Goal: Task Accomplishment & Management: Complete application form

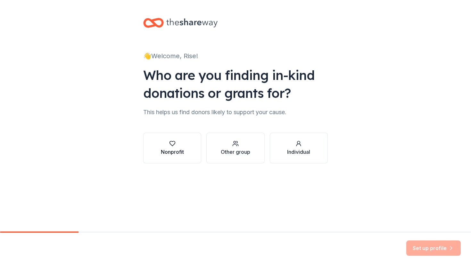
click at [174, 154] on div "Nonprofit" at bounding box center [172, 152] width 23 height 8
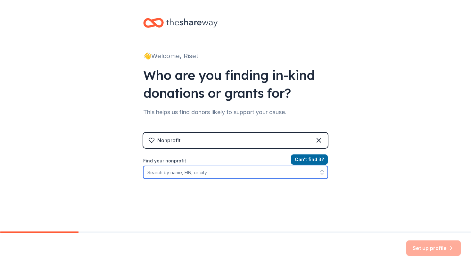
click at [241, 168] on input "Find your nonprofit" at bounding box center [235, 172] width 184 height 13
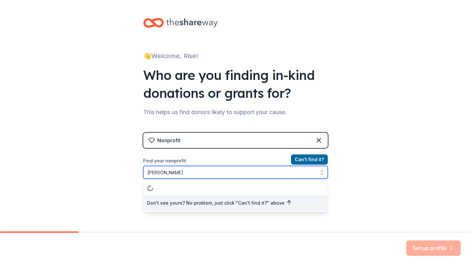
type input "[PERSON_NAME] link"
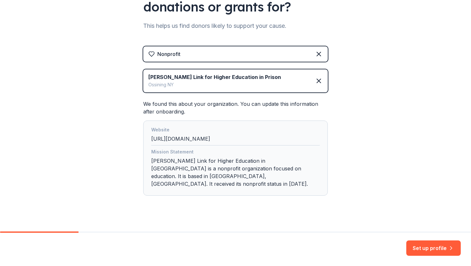
scroll to position [86, 0]
click at [411, 255] on button "Set up profile" at bounding box center [433, 248] width 54 height 15
click at [412, 251] on div "Set up profile" at bounding box center [433, 248] width 54 height 15
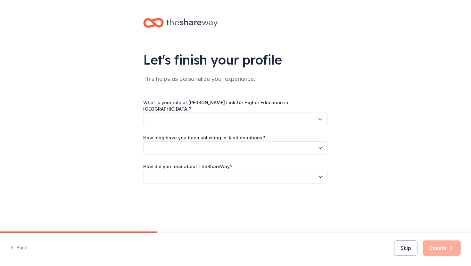
click at [236, 113] on button "button" at bounding box center [235, 119] width 184 height 13
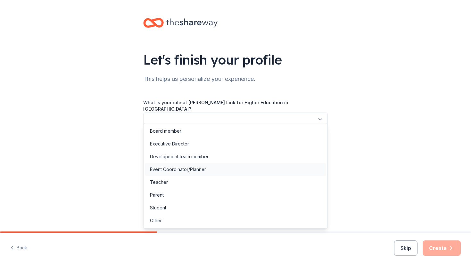
click at [208, 167] on div "Event Coordinator/Planner" at bounding box center [235, 169] width 181 height 13
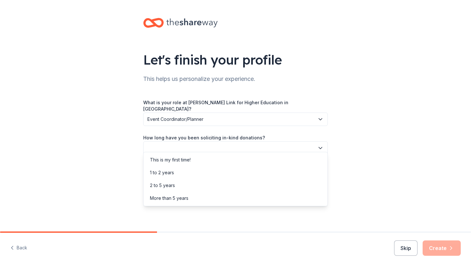
click at [203, 147] on button "button" at bounding box center [235, 148] width 184 height 13
click at [194, 199] on div "More than 5 years" at bounding box center [235, 198] width 181 height 13
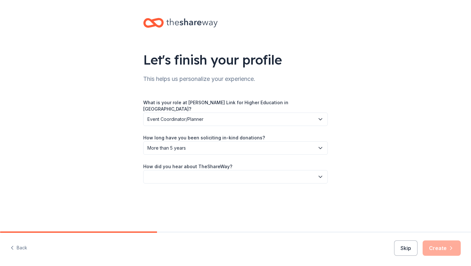
click at [214, 172] on button "button" at bounding box center [235, 176] width 184 height 13
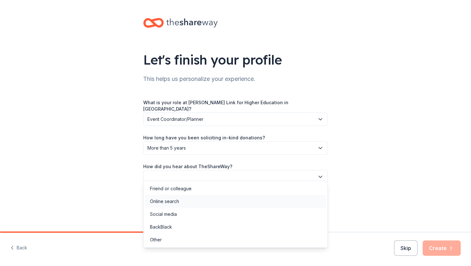
click at [194, 202] on div "Online search" at bounding box center [235, 201] width 181 height 13
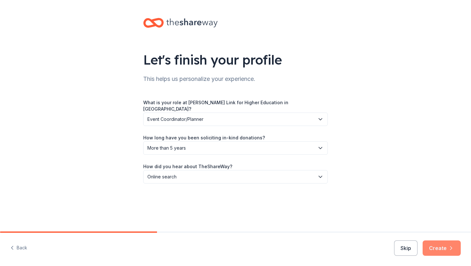
click at [437, 251] on button "Create" at bounding box center [441, 248] width 38 height 15
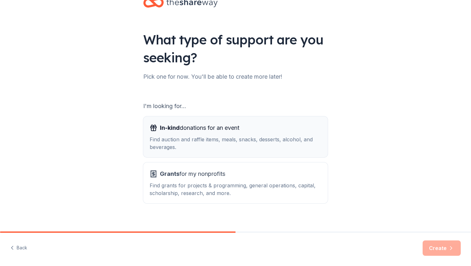
scroll to position [21, 0]
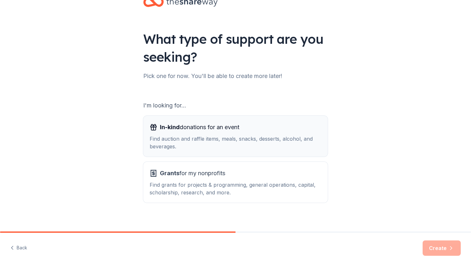
click at [234, 138] on div "Find auction and raffle items, meals, snacks, desserts, alcohol, and beverages." at bounding box center [236, 142] width 172 height 15
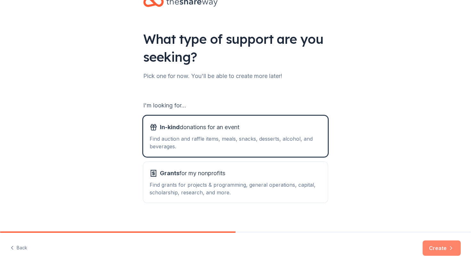
click at [432, 250] on button "Create" at bounding box center [441, 248] width 38 height 15
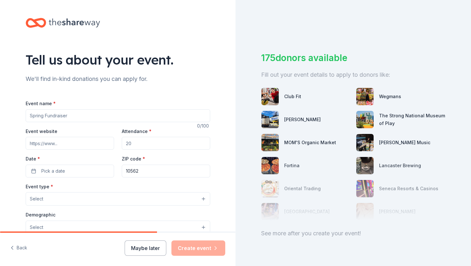
click at [186, 118] on input "Event name *" at bounding box center [118, 116] width 184 height 13
